Goal: Check status: Check status

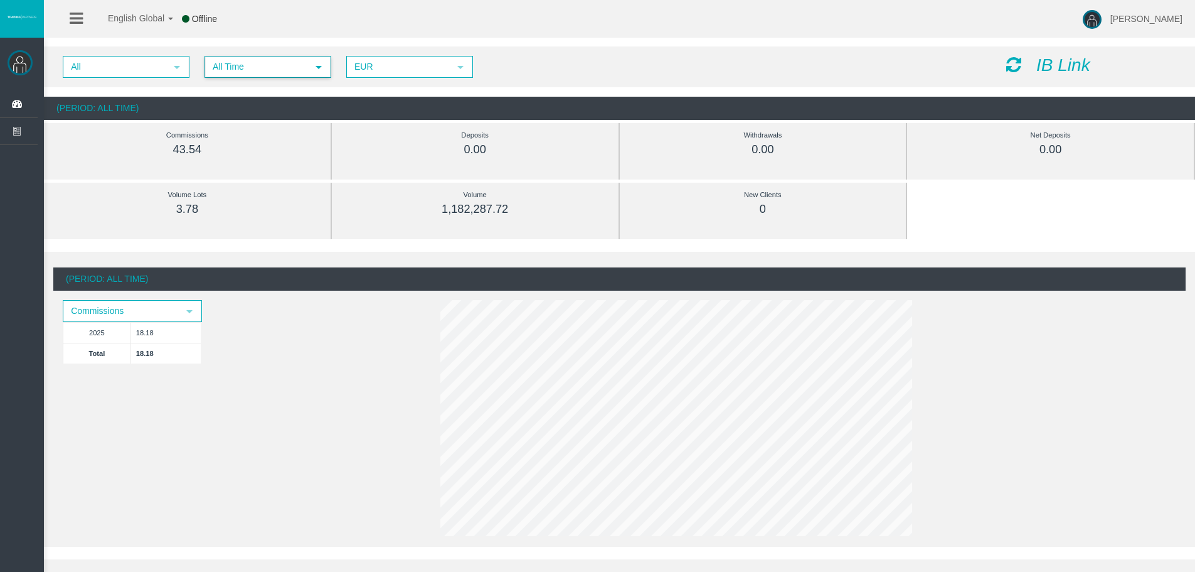
click at [311, 66] on span "select" at bounding box center [318, 66] width 23 height 19
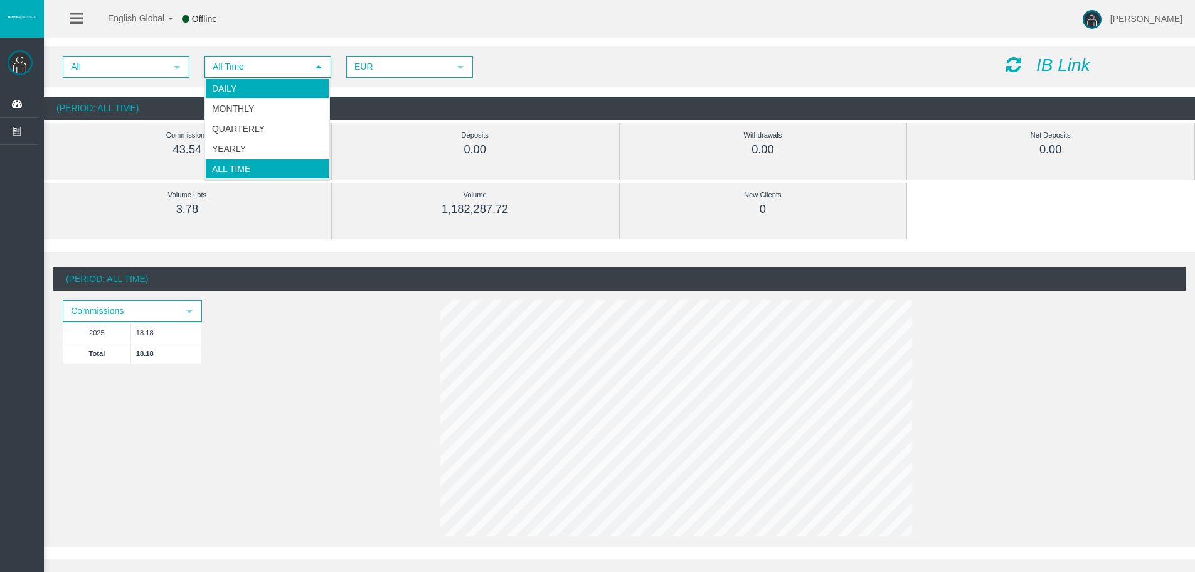
click at [304, 81] on li "Daily" at bounding box center [267, 88] width 124 height 20
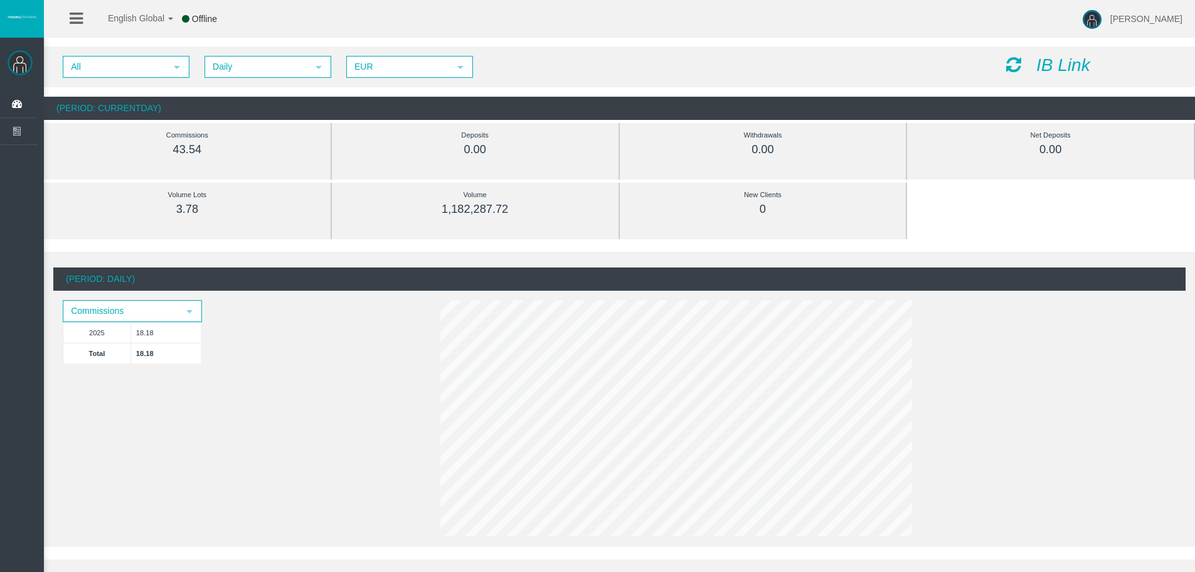
click at [1009, 60] on icon at bounding box center [1013, 65] width 15 height 18
click at [152, 68] on span "All" at bounding box center [115, 66] width 102 height 19
click at [147, 218] on div "Volume Lots 3.78" at bounding box center [187, 202] width 249 height 39
click at [307, 212] on div "Volume Lots 3.78" at bounding box center [187, 202] width 249 height 29
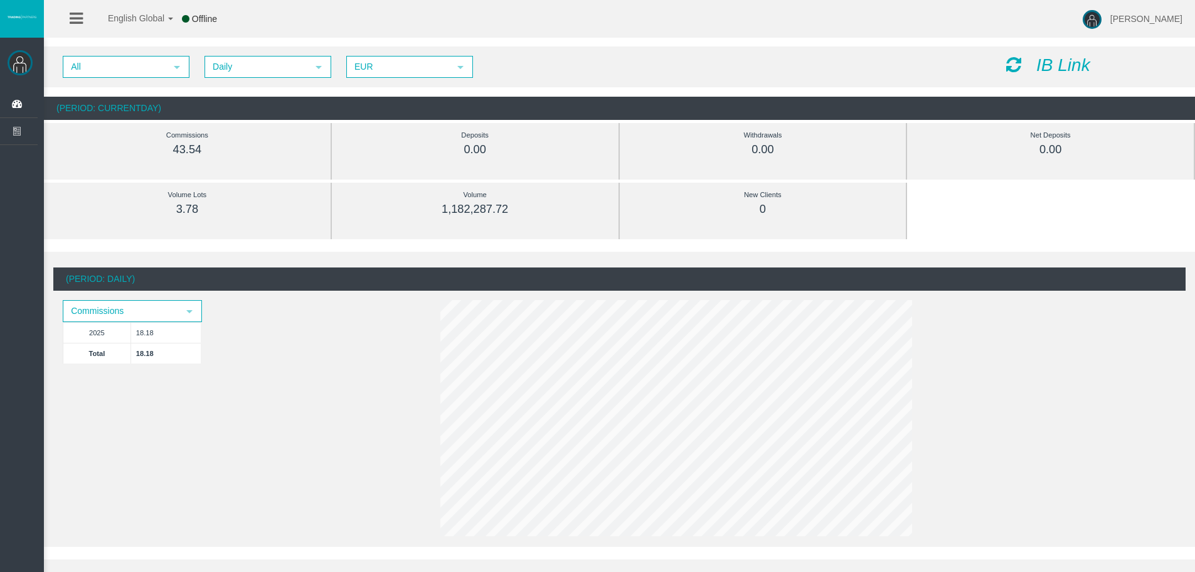
click at [1018, 65] on icon at bounding box center [1013, 65] width 15 height 18
